Goal: Navigation & Orientation: Understand site structure

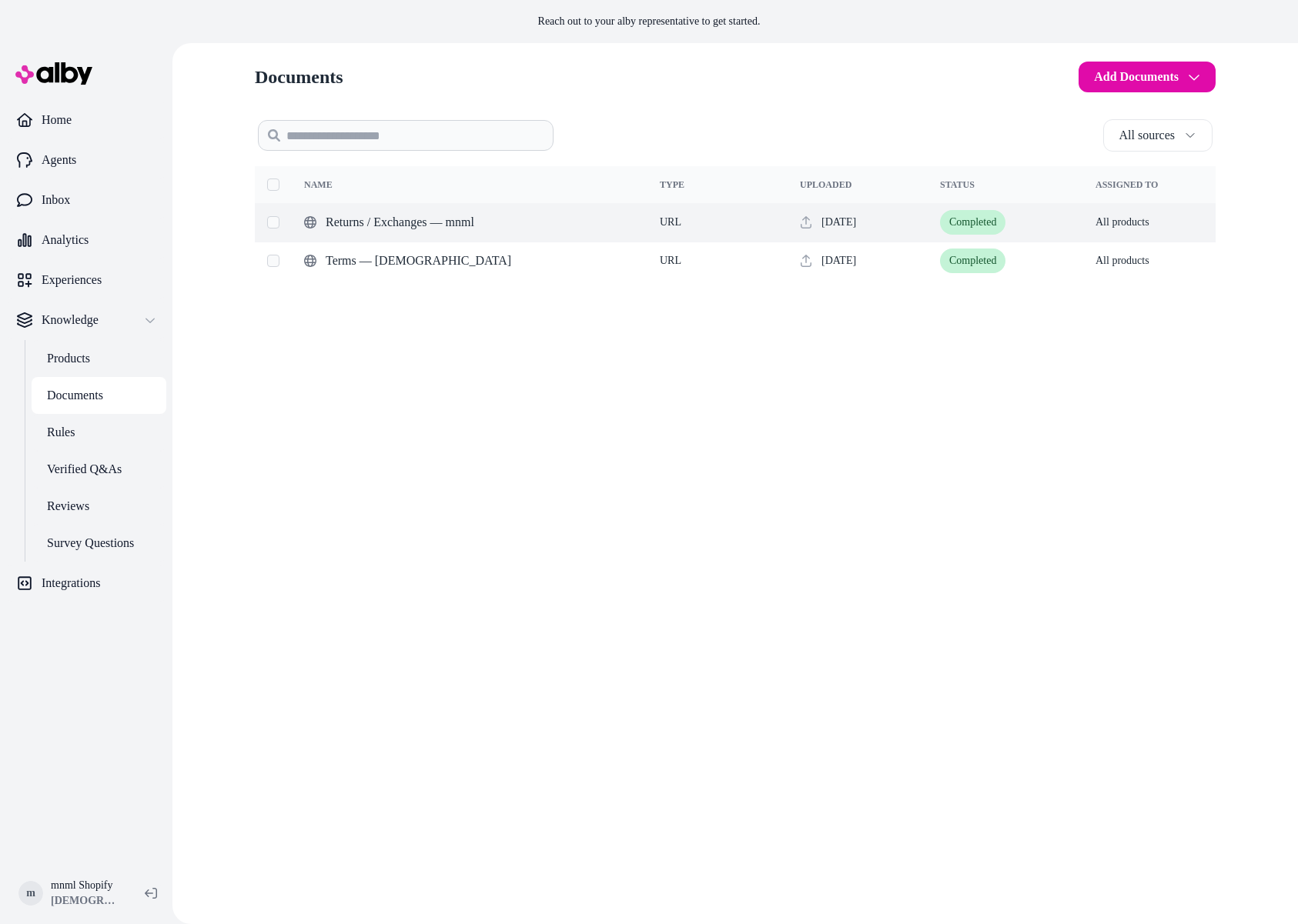
click at [408, 220] on span "Returns / Exchanges — mnml" at bounding box center [480, 222] width 309 height 19
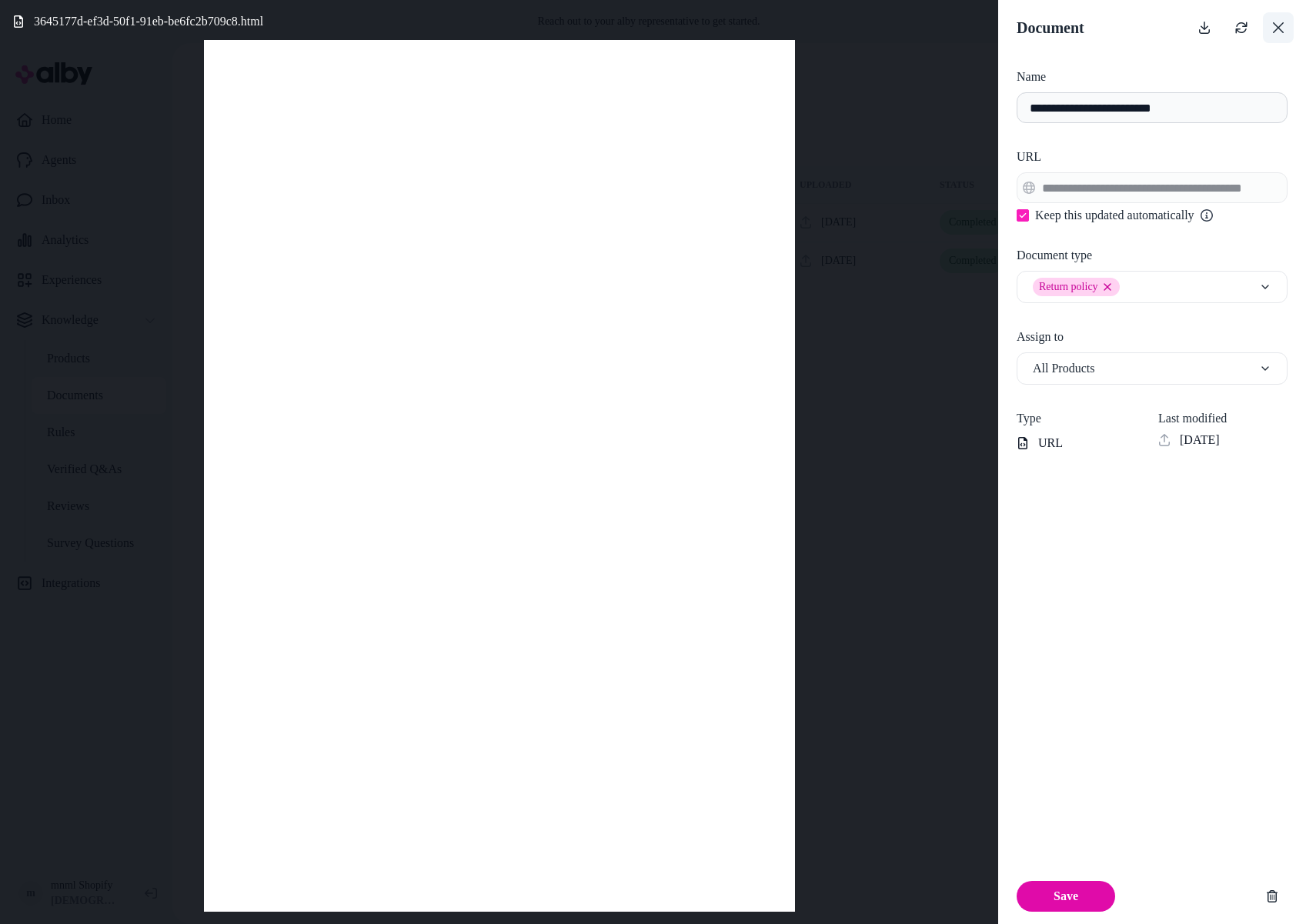
click at [1267, 23] on button at bounding box center [1278, 28] width 30 height 30
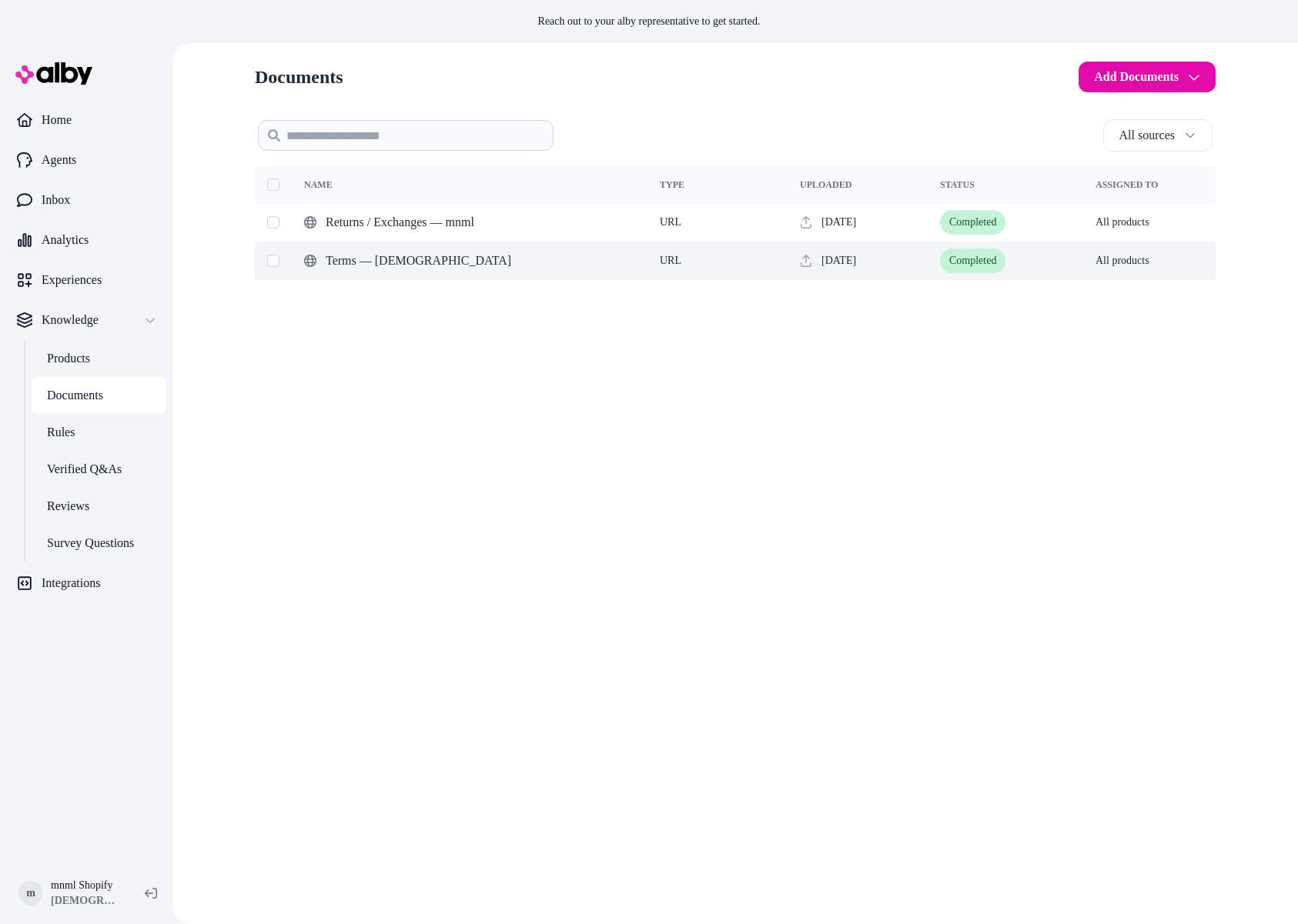
click at [357, 266] on span "Terms — [DEMOGRAPHIC_DATA]" at bounding box center [480, 261] width 309 height 19
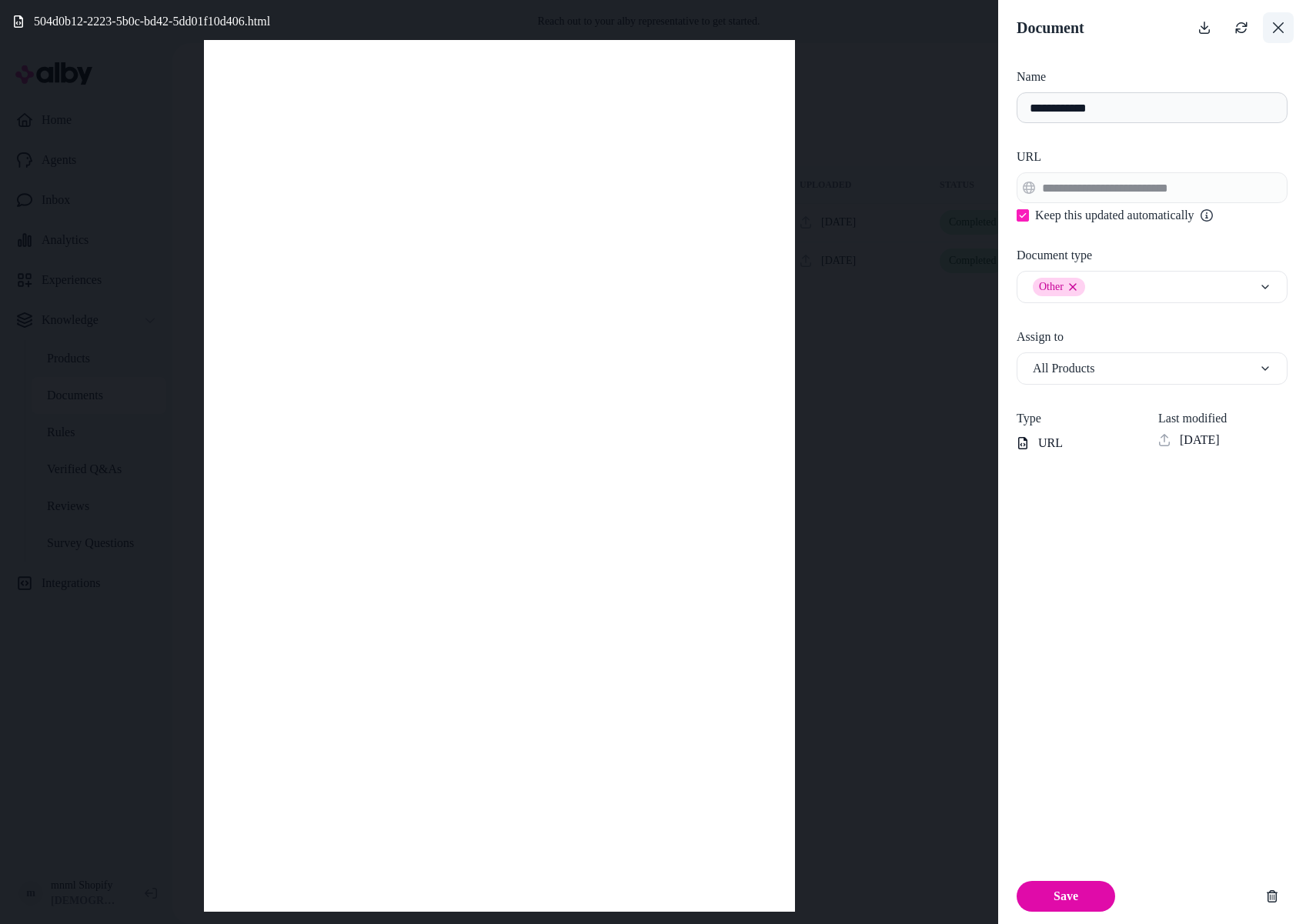
click at [1278, 31] on icon at bounding box center [1278, 27] width 13 height 13
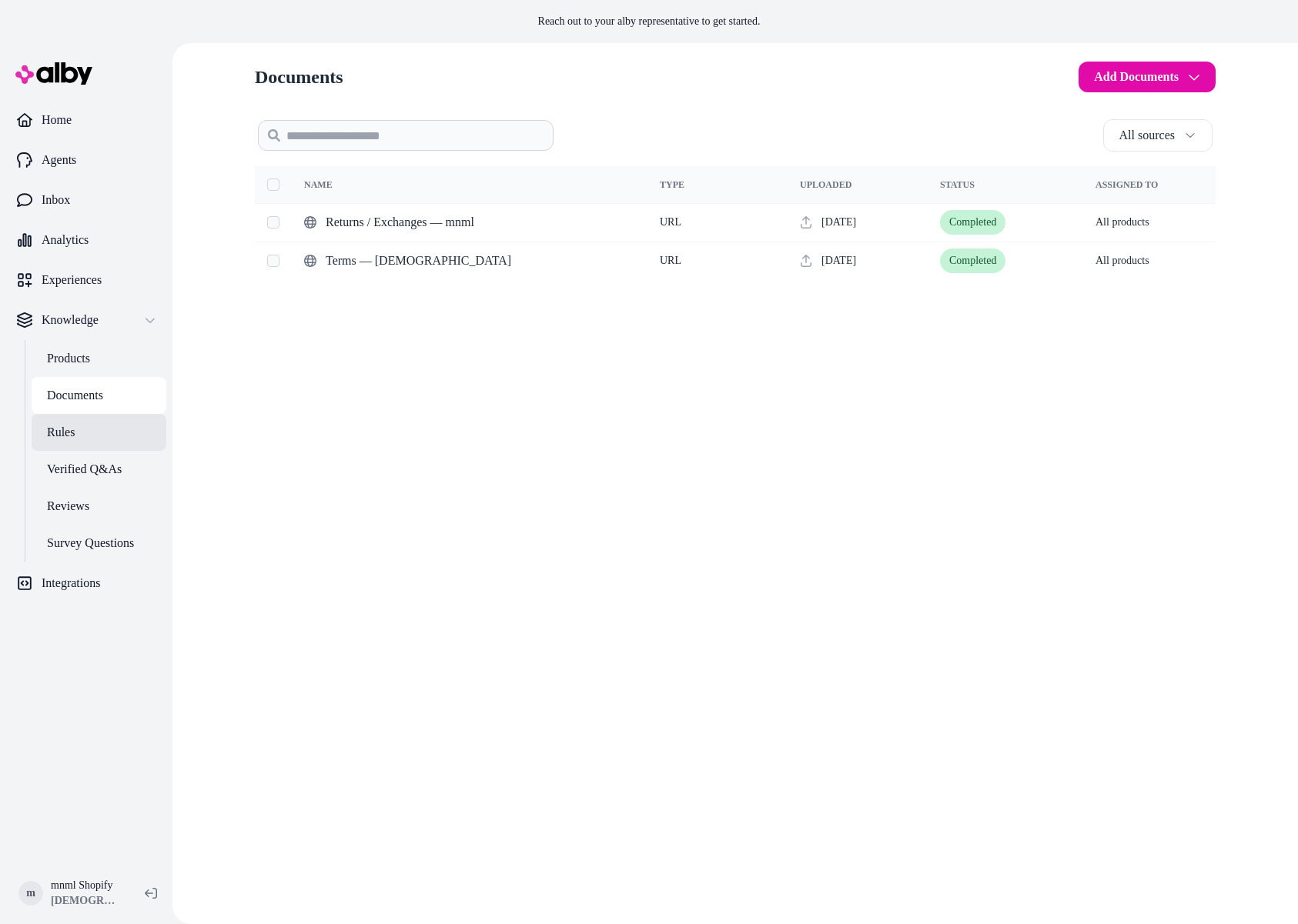
click at [97, 446] on link "Rules" at bounding box center [98, 433] width 134 height 37
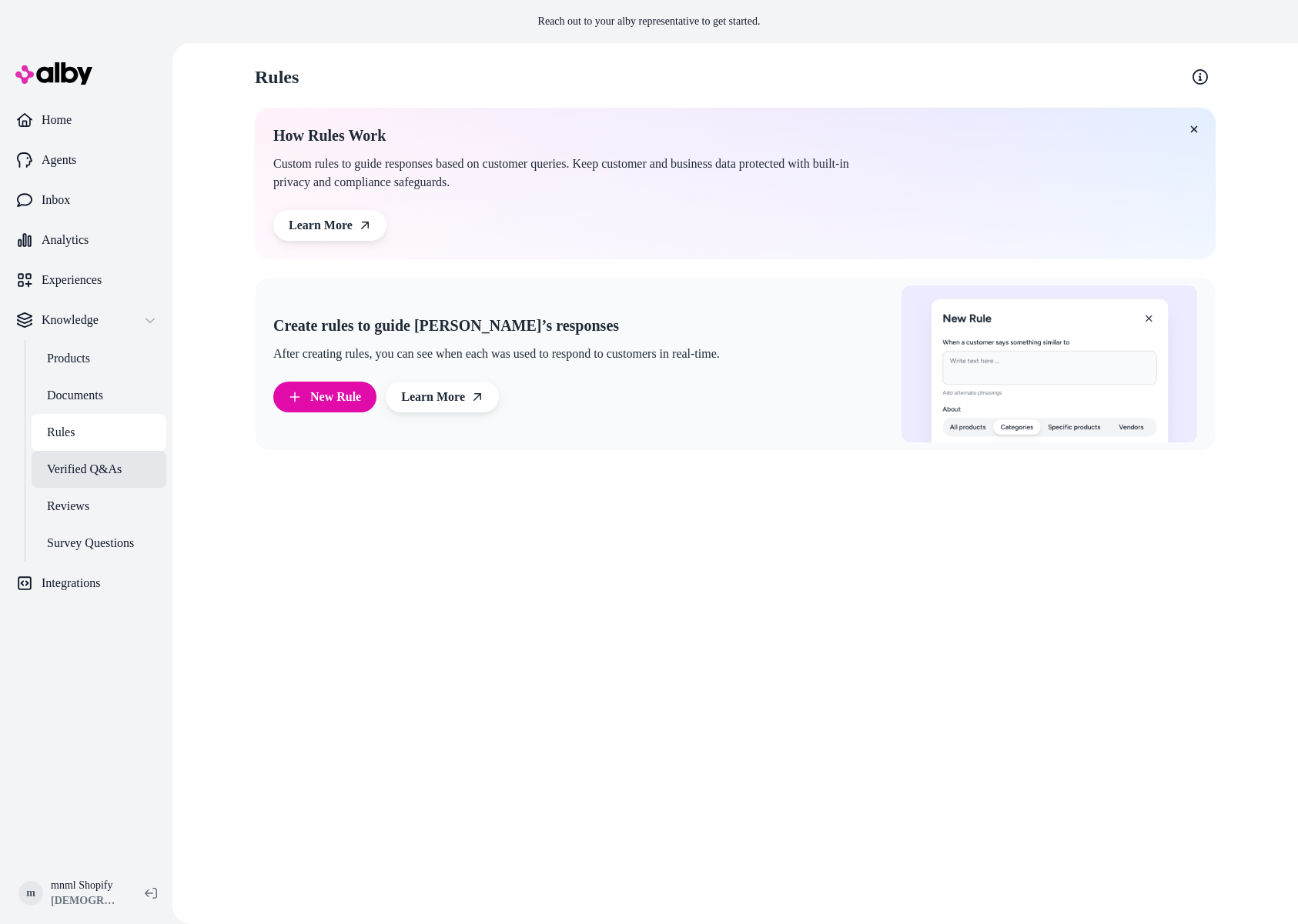
click at [99, 458] on link "Verified Q&As" at bounding box center [98, 469] width 134 height 37
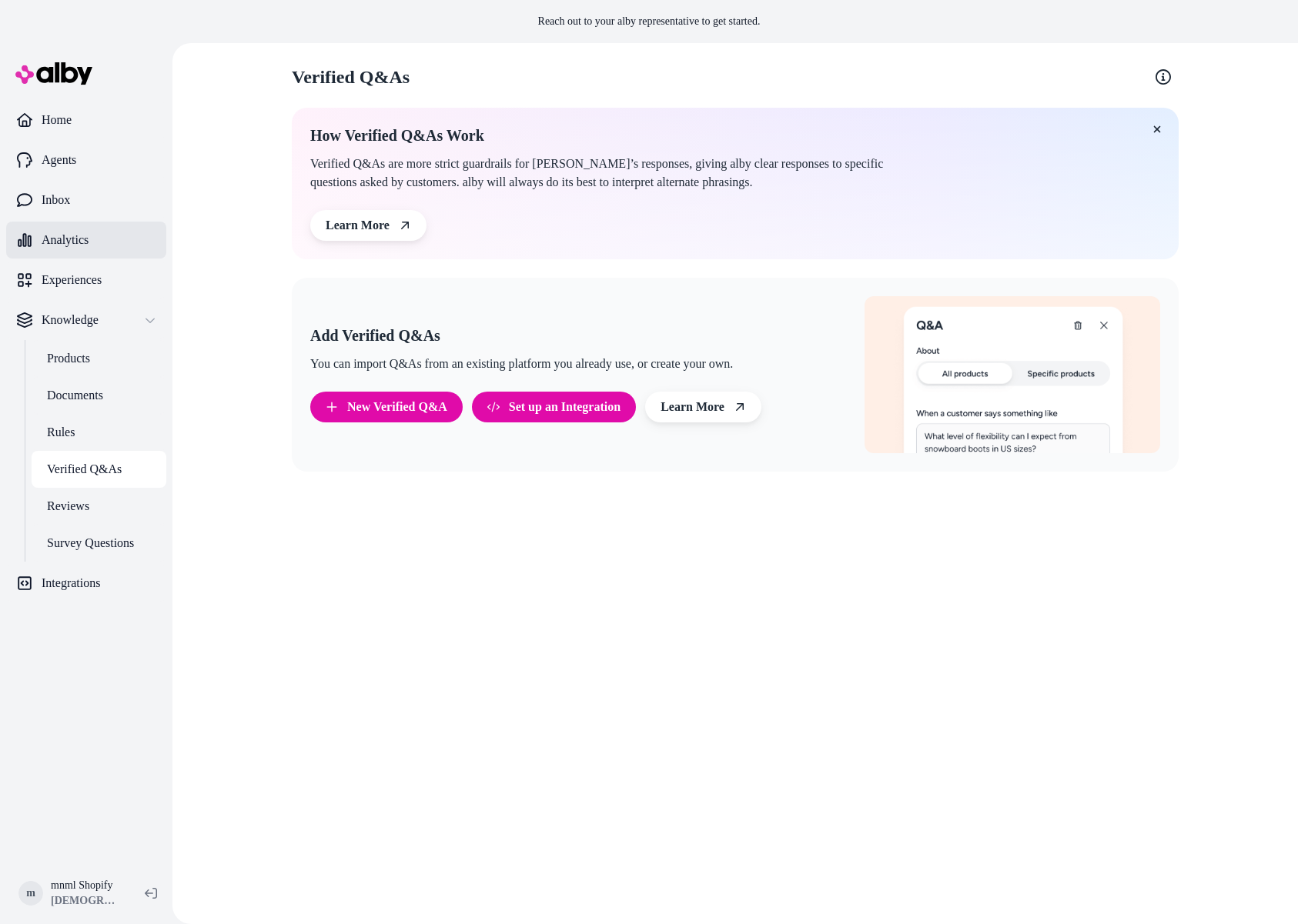
click at [140, 226] on link "Analytics" at bounding box center [85, 240] width 160 height 37
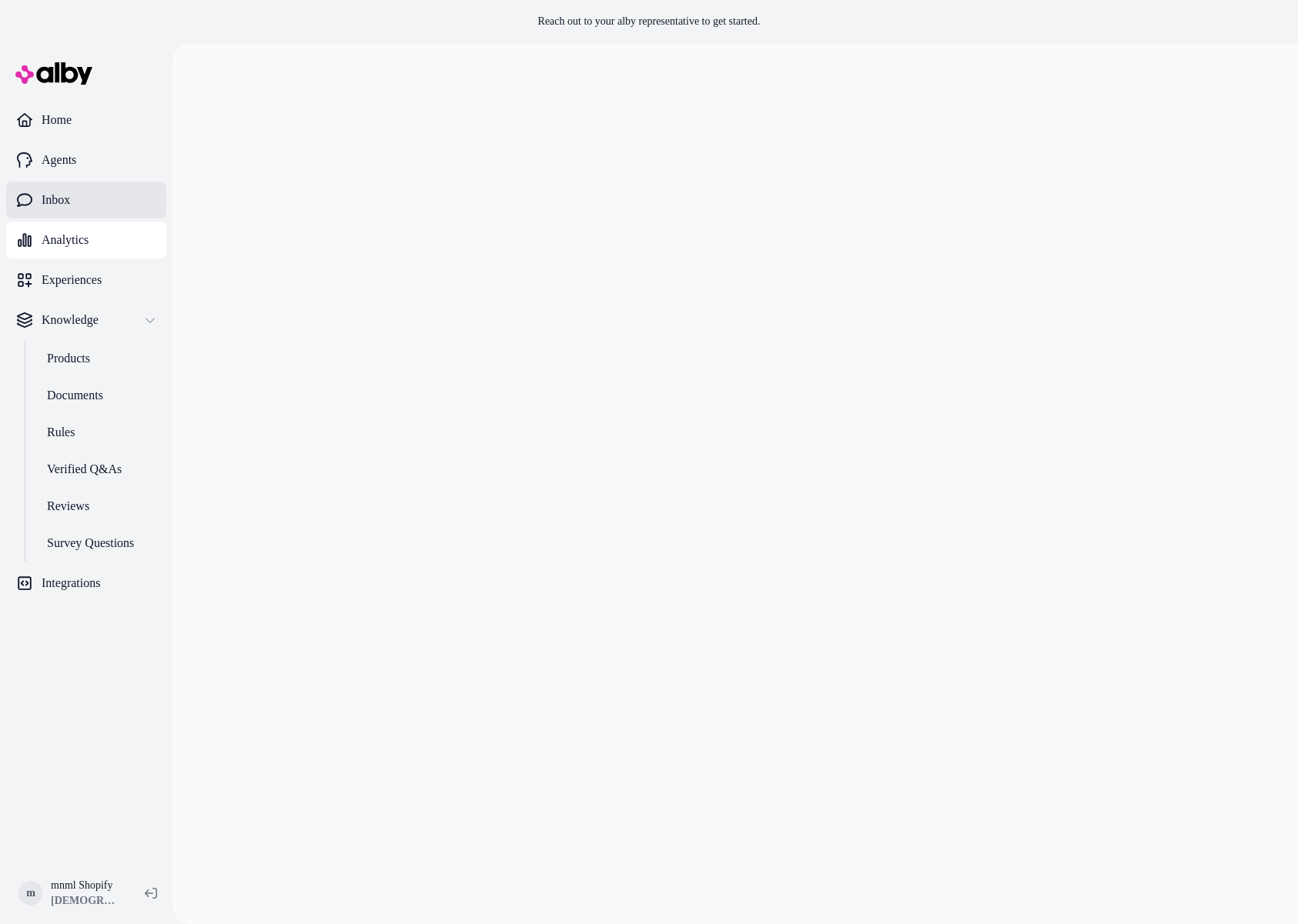
click at [142, 203] on link "Inbox" at bounding box center [85, 200] width 160 height 37
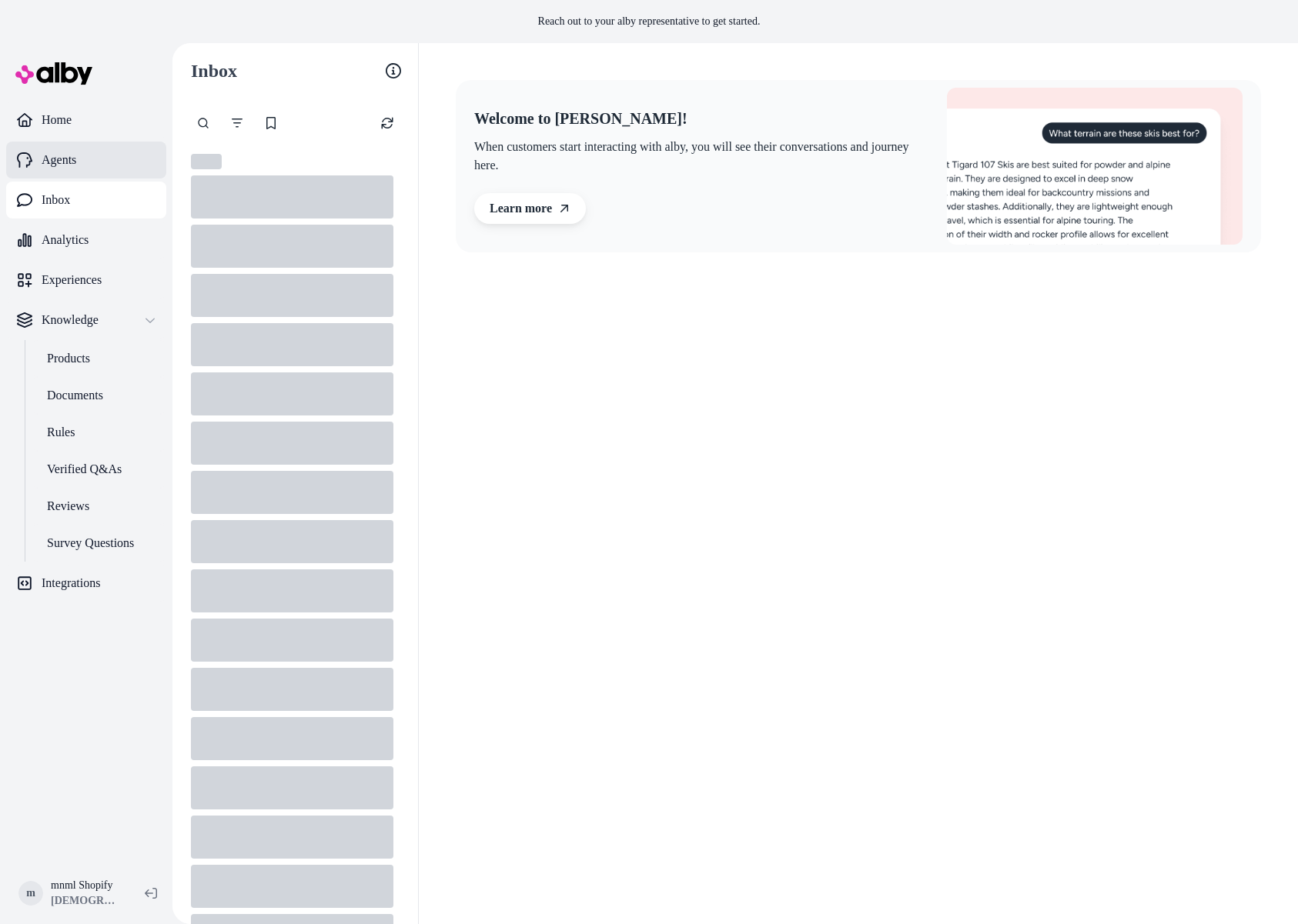
click at [137, 156] on link "Agents" at bounding box center [85, 160] width 160 height 37
